Goal: Task Accomplishment & Management: Manage account settings

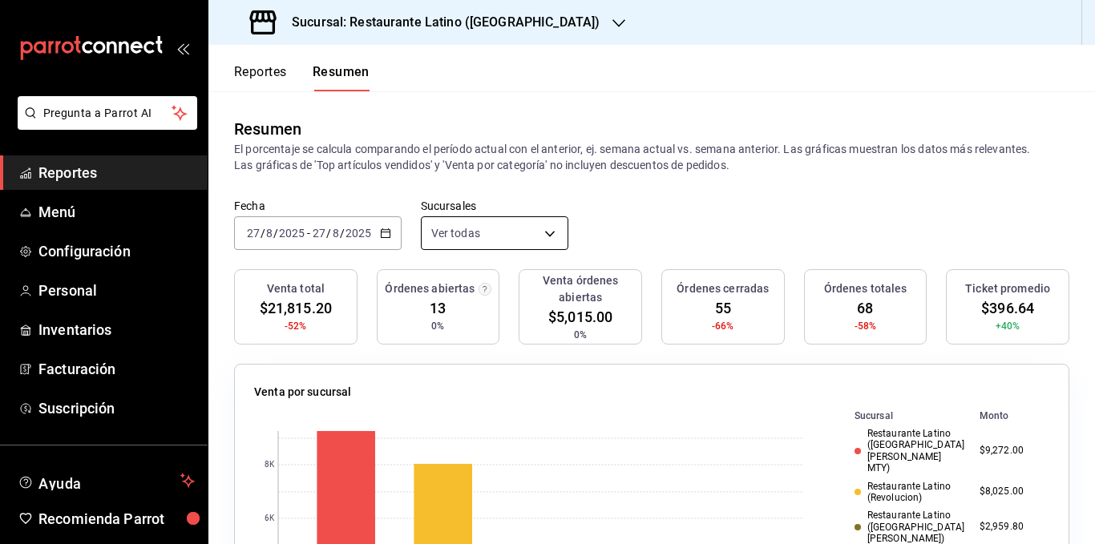
click at [468, 239] on body "Pregunta a Parrot AI Reportes Menú Configuración Personal Inventarios Facturaci…" at bounding box center [547, 272] width 1095 height 544
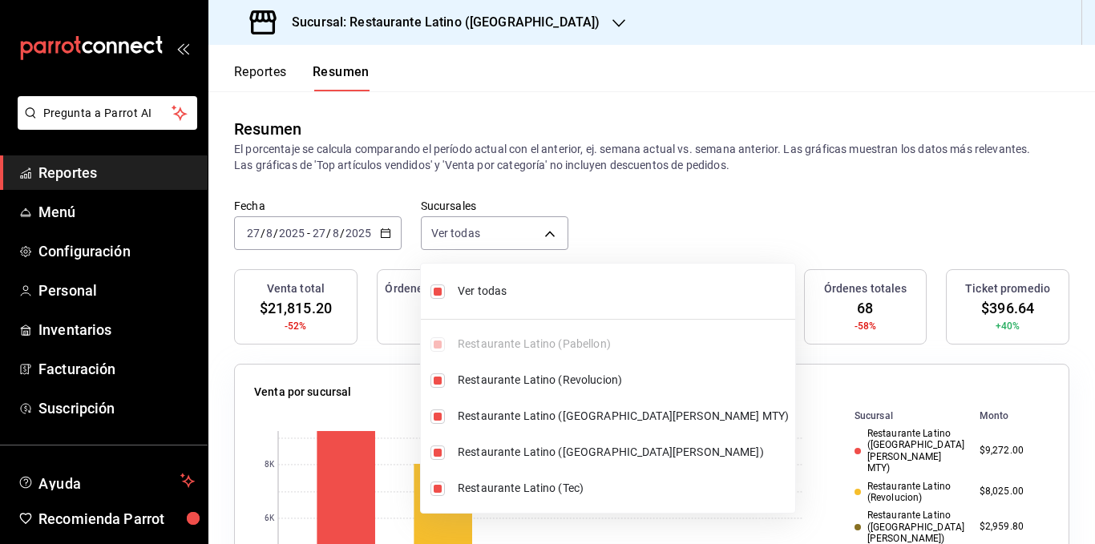
click at [466, 290] on span "Ver todas" at bounding box center [623, 291] width 331 height 17
type input "[object Object]"
checkbox input "false"
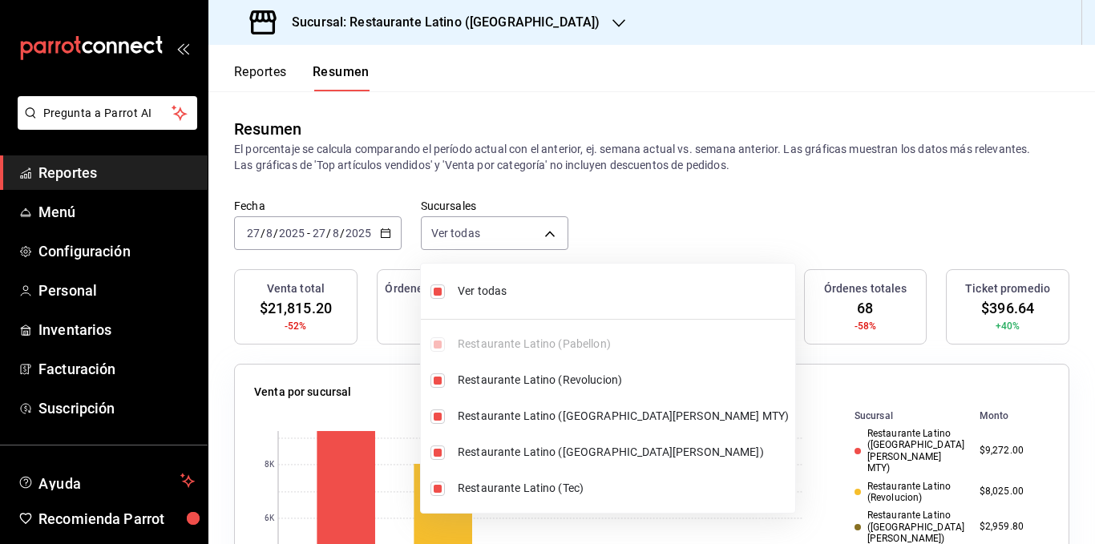
checkbox input "false"
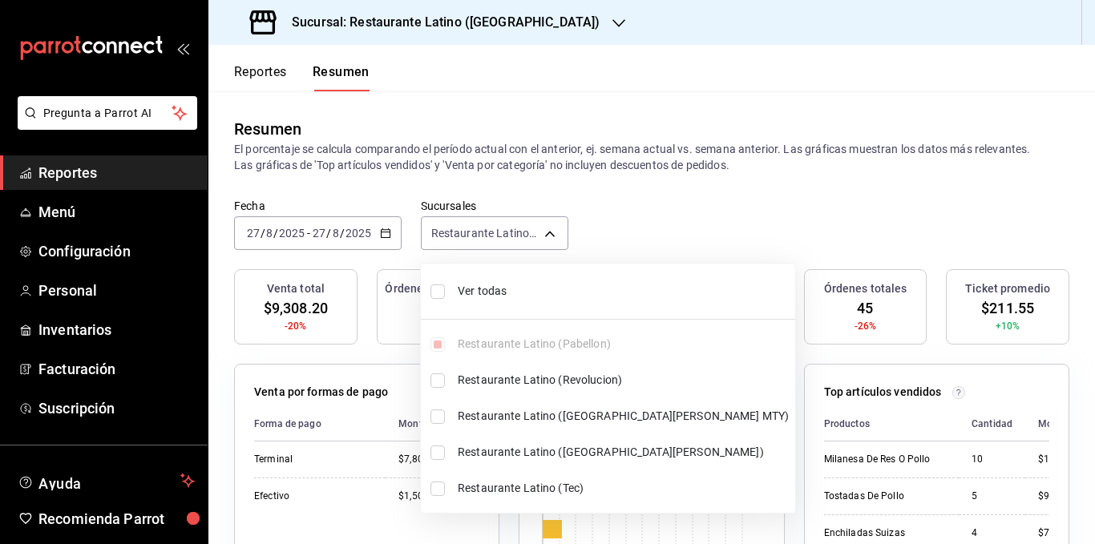
click at [466, 290] on span "Ver todas" at bounding box center [623, 291] width 331 height 17
type input "[object Object],[object Object],[object Object],[object Object],[object Object]"
checkbox input "true"
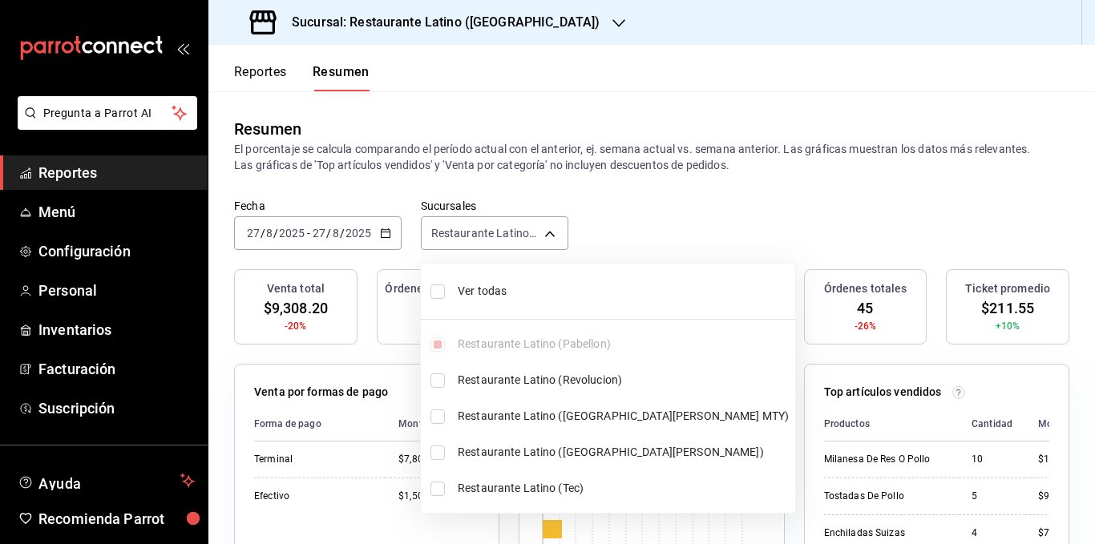
checkbox input "true"
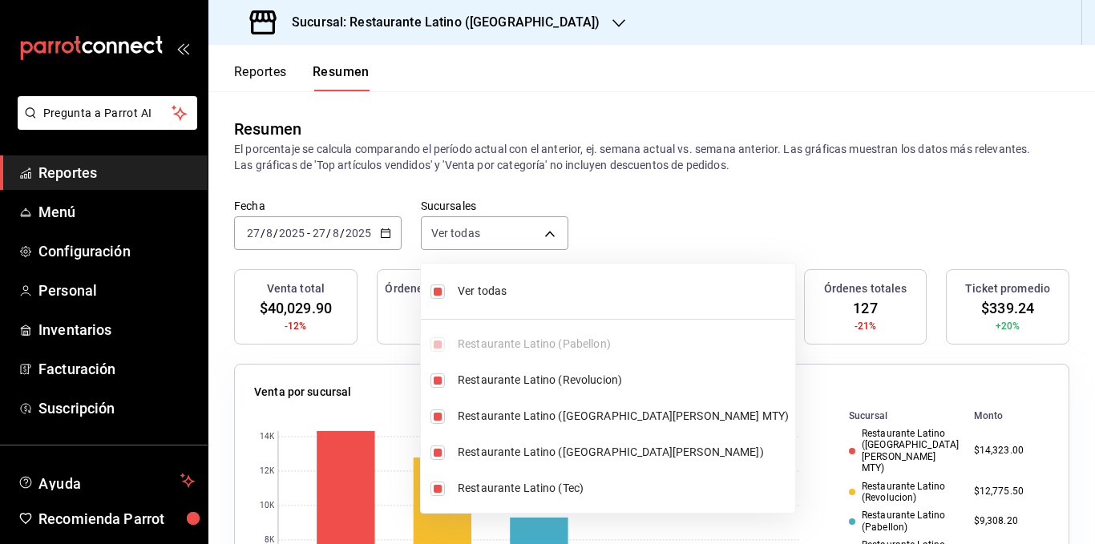
click at [565, 167] on div at bounding box center [547, 272] width 1095 height 544
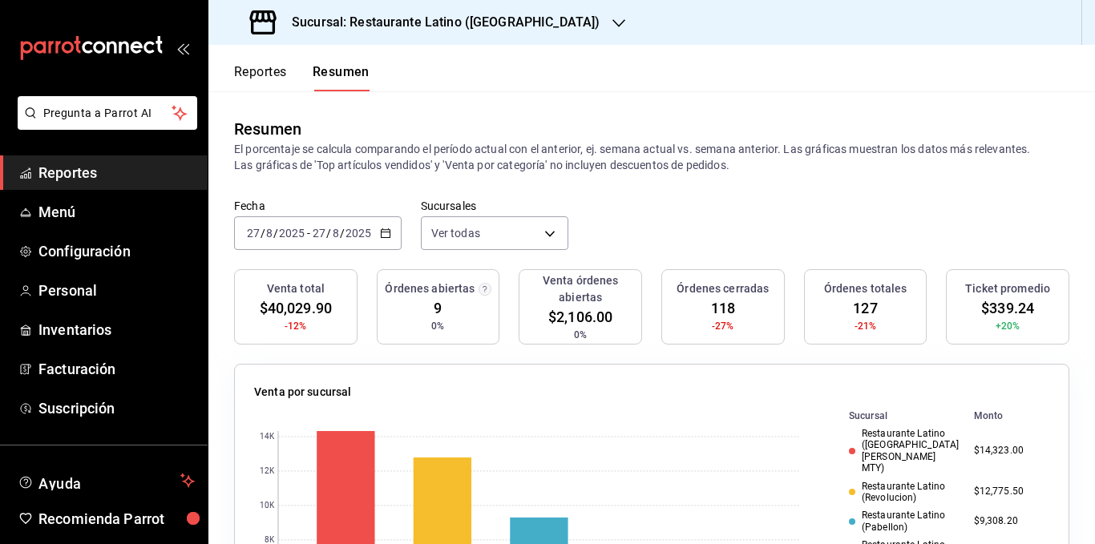
click at [431, 152] on p "El porcentaje se calcula comparando el período actual con el anterior, ej. sema…" at bounding box center [651, 157] width 835 height 32
click at [428, 151] on p "El porcentaje se calcula comparando el período actual con el anterior, ej. sema…" at bounding box center [651, 157] width 835 height 32
click at [631, 151] on p "El porcentaje se calcula comparando el período actual con el anterior, ej. sema…" at bounding box center [651, 157] width 835 height 32
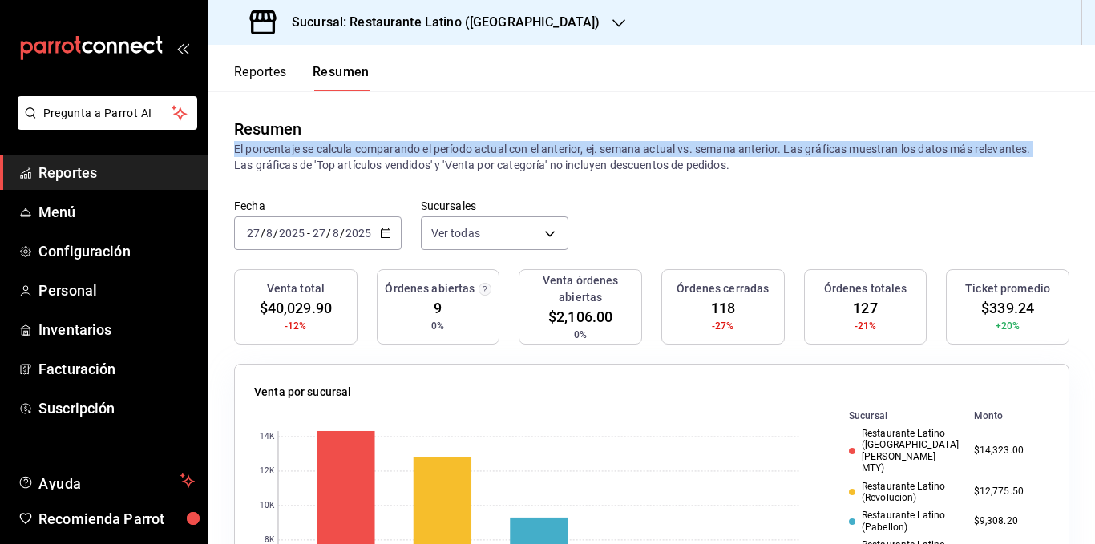
click at [631, 151] on p "El porcentaje se calcula comparando el período actual con el anterior, ej. sema…" at bounding box center [651, 157] width 835 height 32
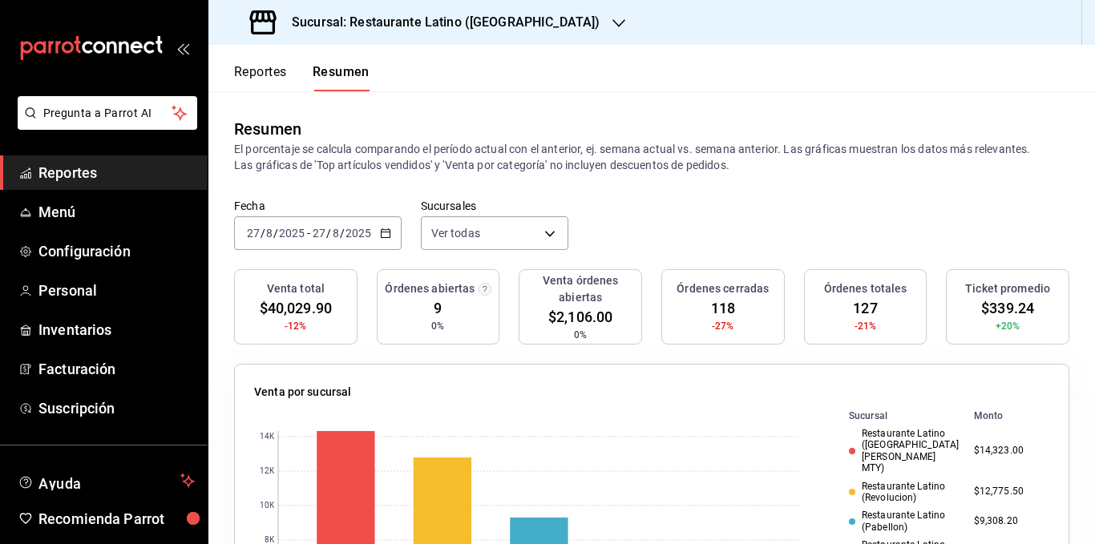
click at [634, 165] on p "El porcentaje se calcula comparando el período actual con el anterior, ej. sema…" at bounding box center [651, 157] width 835 height 32
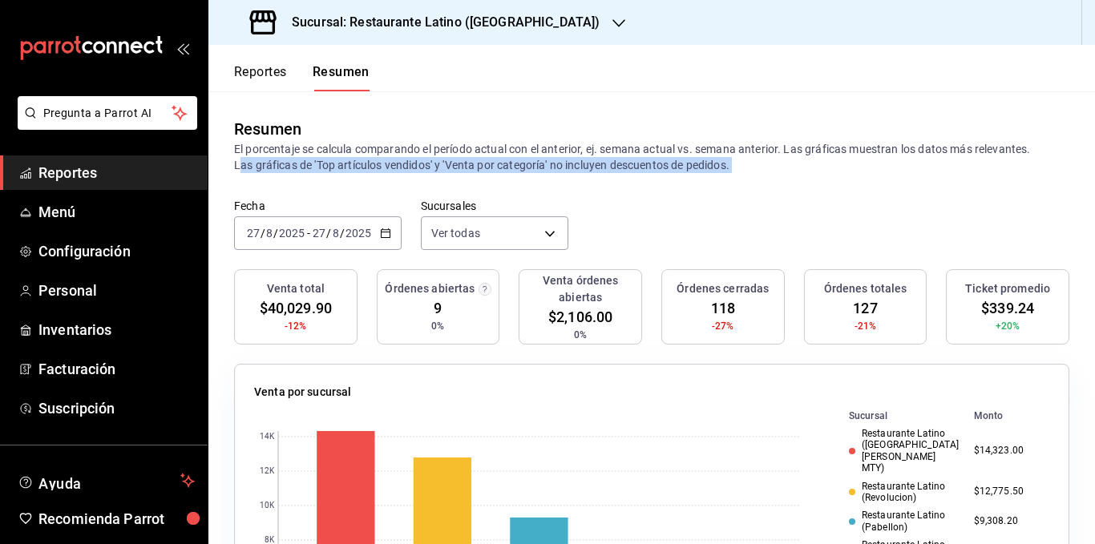
click at [634, 165] on p "El porcentaje se calcula comparando el período actual con el anterior, ej. sema…" at bounding box center [651, 157] width 835 height 32
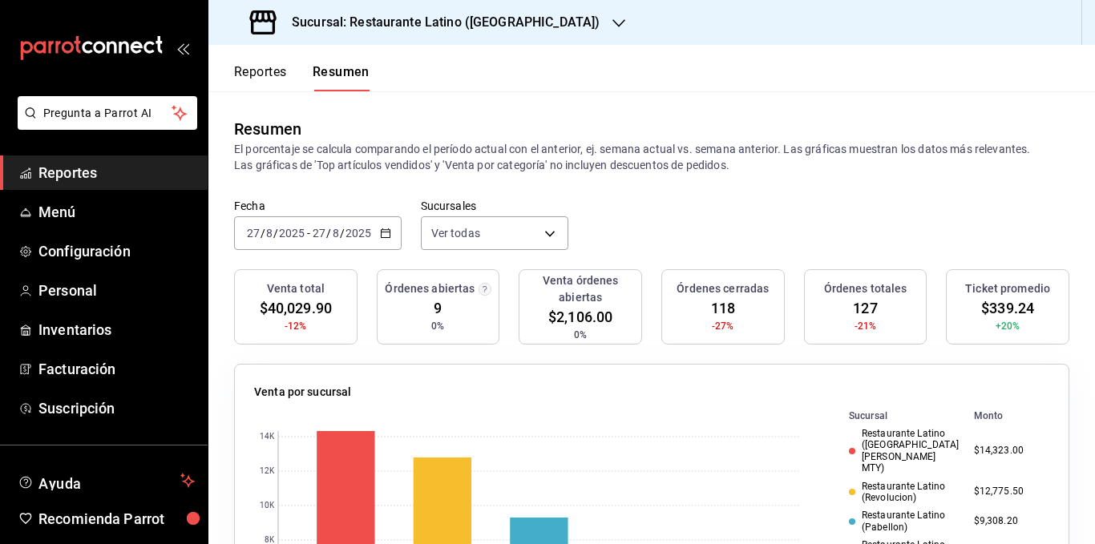
drag, startPoint x: 234, startPoint y: 148, endPoint x: 737, endPoint y: 171, distance: 503.7
click at [737, 171] on p "El porcentaje se calcula comparando el período actual con el anterior, ej. sema…" at bounding box center [651, 157] width 835 height 32
click at [715, 173] on p "El porcentaje se calcula comparando el período actual con el anterior, ej. sema…" at bounding box center [651, 157] width 835 height 32
click at [464, 232] on body "Pregunta a Parrot AI Reportes Menú Configuración Personal Inventarios Facturaci…" at bounding box center [547, 272] width 1095 height 544
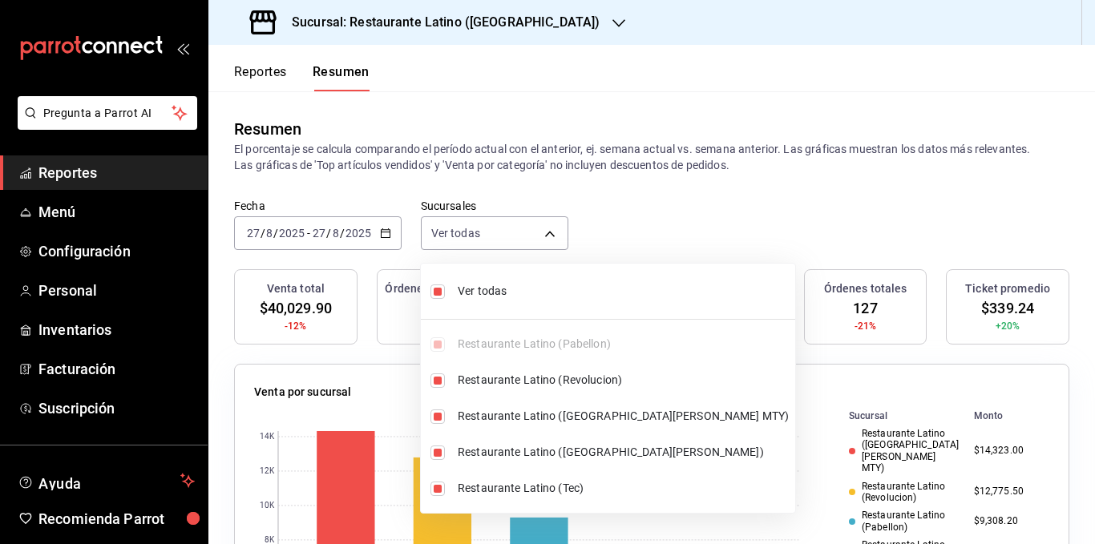
click at [499, 289] on span "Ver todas" at bounding box center [623, 291] width 331 height 17
type input "[object Object]"
checkbox input "false"
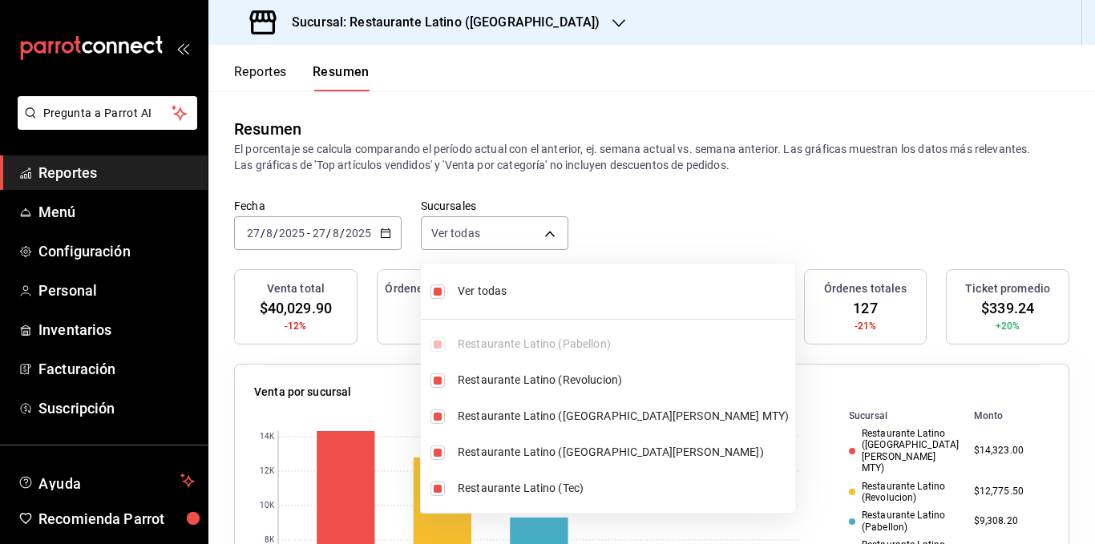
checkbox input "false"
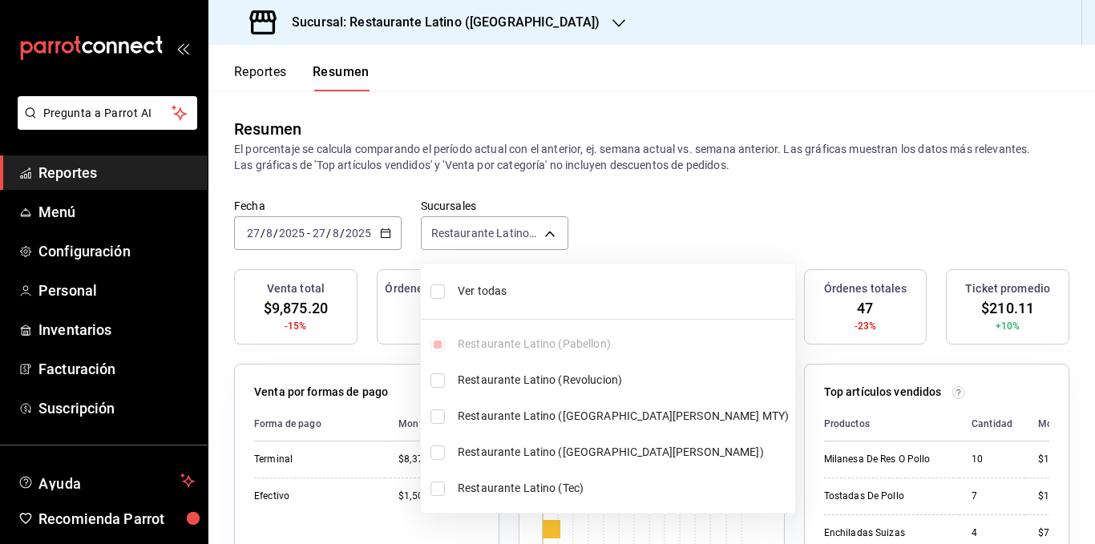
click at [499, 289] on span "Ver todas" at bounding box center [623, 291] width 331 height 17
type input "[object Object],[object Object],[object Object],[object Object],[object Object]"
checkbox input "true"
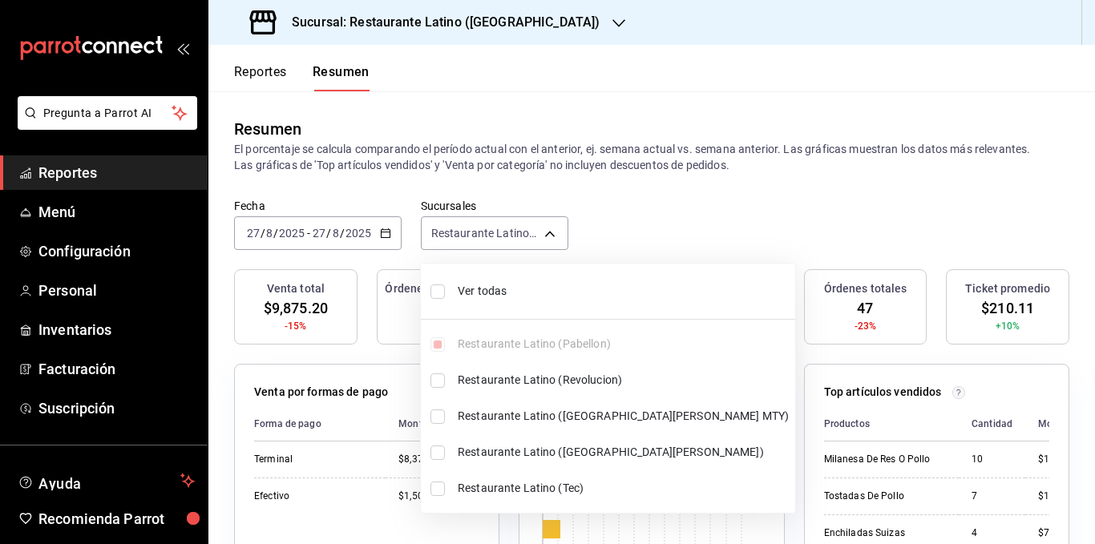
checkbox input "true"
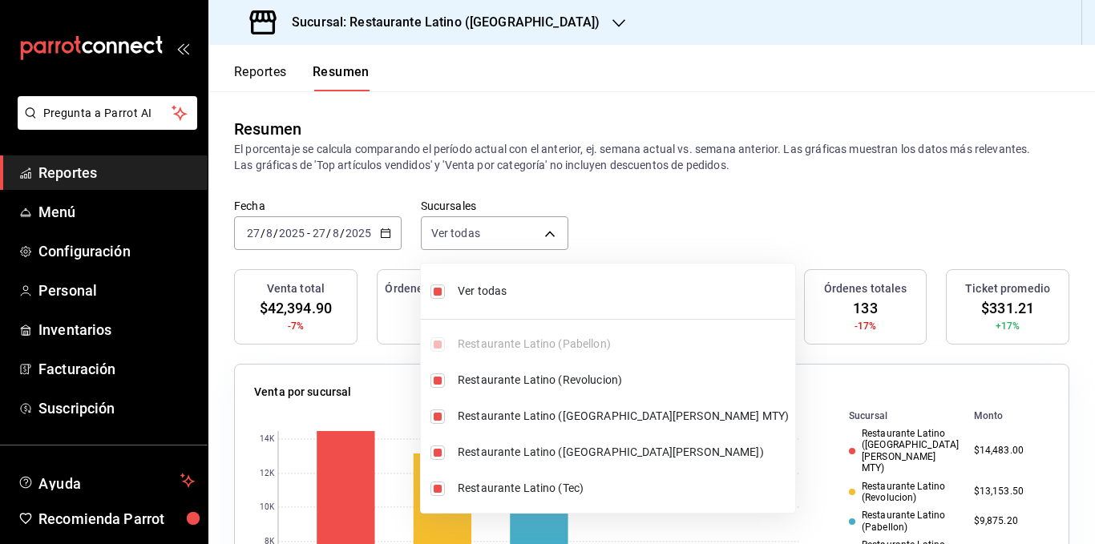
click at [537, 166] on div at bounding box center [547, 272] width 1095 height 544
